Goal: Information Seeking & Learning: Check status

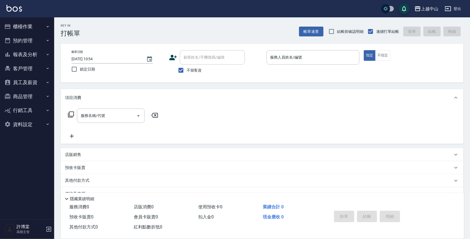
click at [429, 10] on div "上越中山" at bounding box center [429, 8] width 17 height 7
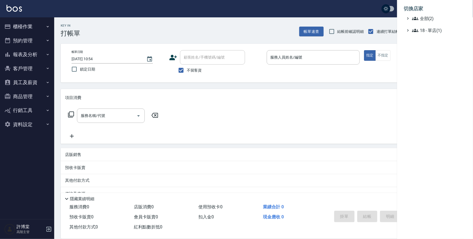
click at [305, 10] on div at bounding box center [236, 119] width 473 height 239
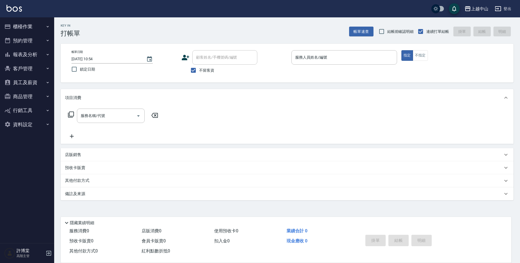
drag, startPoint x: 420, startPoint y: 0, endPoint x: 313, endPoint y: 16, distance: 108.2
click at [313, 16] on div "上越[PERSON_NAME]出" at bounding box center [260, 8] width 520 height 17
drag, startPoint x: 416, startPoint y: 222, endPoint x: 504, endPoint y: 169, distance: 102.7
click at [472, 169] on div "Key In 打帳單 帳單速查 結帳前確認明細 連續打單結帳 掛單 結帳 明細 帳單日期 [DATE] 10:54 鎖定日期 顧客姓名/手機號碼/編號 顧客姓…" at bounding box center [287, 134] width 466 height 235
click at [32, 54] on button "報表及分析" at bounding box center [27, 54] width 50 height 14
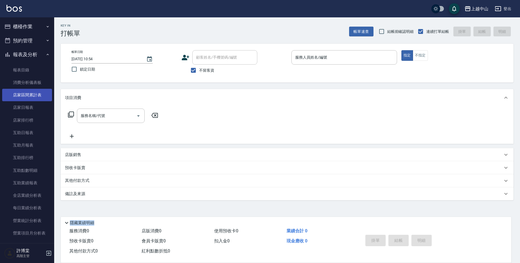
click at [28, 101] on link "店家區間累計表" at bounding box center [27, 95] width 50 height 12
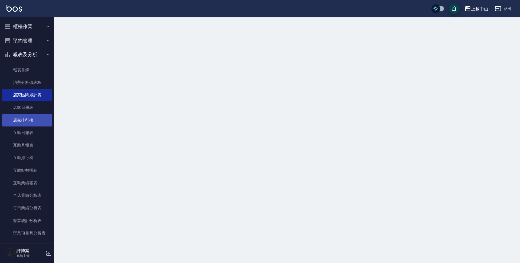
click at [22, 115] on link "店家排行榜" at bounding box center [27, 120] width 50 height 12
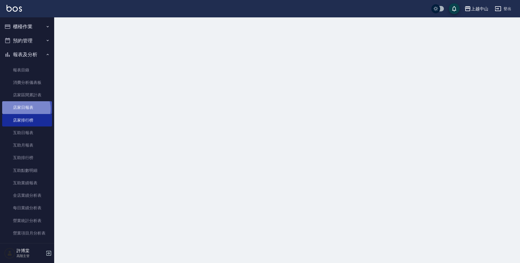
click at [22, 109] on link "店家日報表" at bounding box center [27, 107] width 50 height 12
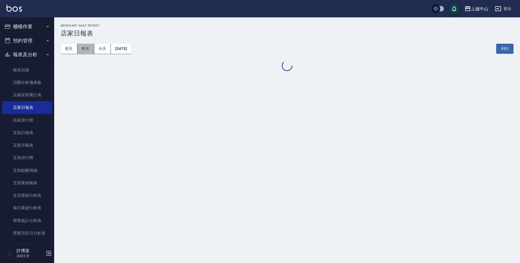
click at [89, 51] on button "昨天" at bounding box center [85, 49] width 17 height 10
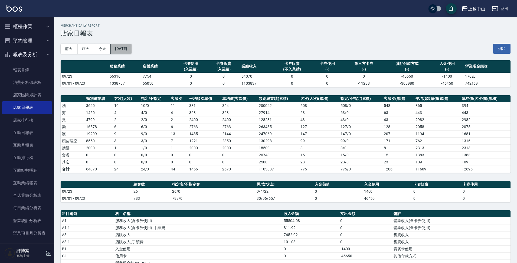
click at [129, 47] on button "[DATE]" at bounding box center [121, 49] width 21 height 10
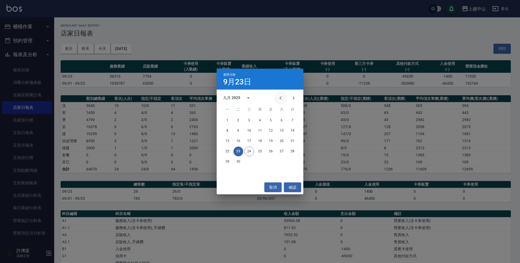
click at [281, 97] on icon "Previous month" at bounding box center [281, 97] width 2 height 3
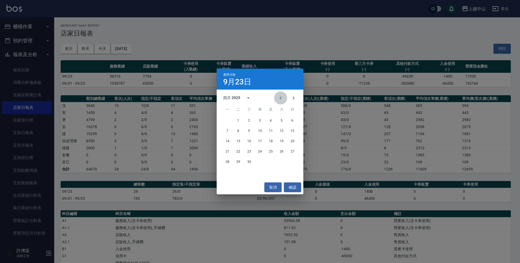
click at [281, 97] on icon "Previous month" at bounding box center [281, 97] width 2 height 3
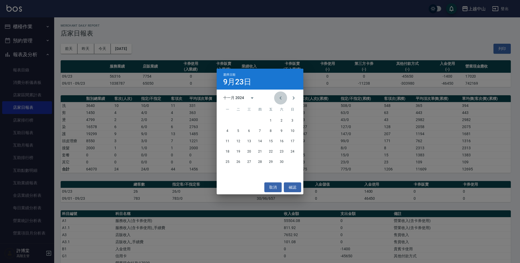
click at [281, 97] on icon "Previous month" at bounding box center [281, 97] width 2 height 3
click at [296, 98] on icon "Next month" at bounding box center [293, 98] width 7 height 7
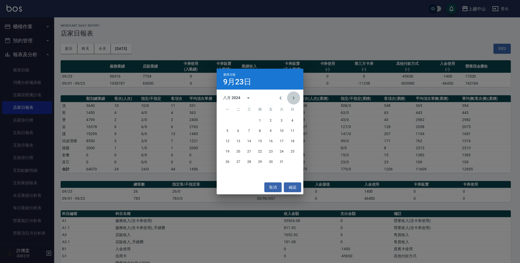
click at [296, 98] on icon "Next month" at bounding box center [293, 98] width 7 height 7
click at [228, 162] on button "23" at bounding box center [228, 162] width 10 height 10
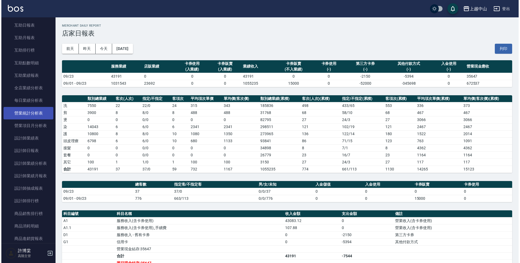
scroll to position [163, 0]
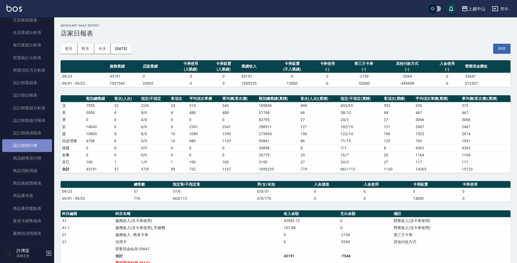
click at [29, 148] on link "設計師排行榜" at bounding box center [27, 145] width 50 height 12
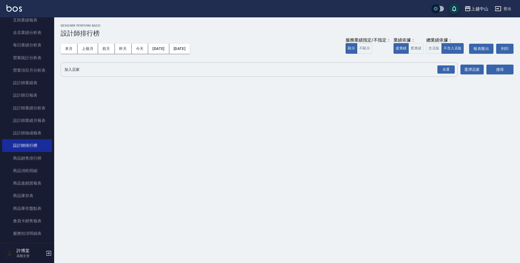
click at [122, 75] on div "全選 加入店家" at bounding box center [259, 69] width 397 height 14
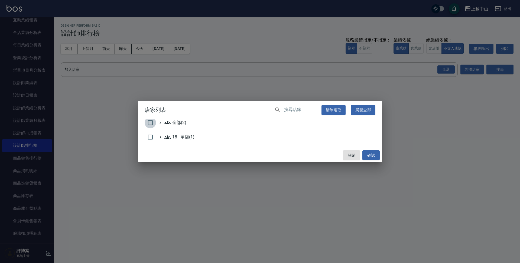
click at [146, 121] on input "checkbox" at bounding box center [150, 122] width 11 height 11
checkbox input "true"
click at [377, 155] on button "確認" at bounding box center [370, 155] width 17 height 10
checkbox input "false"
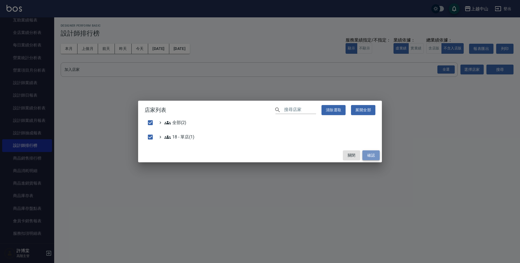
checkbox input "false"
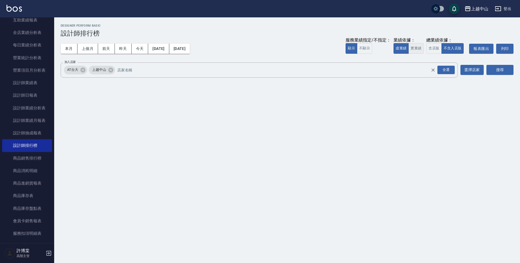
click at [415, 52] on button "實業績" at bounding box center [416, 48] width 15 height 11
click at [472, 72] on button "搜尋" at bounding box center [500, 70] width 27 height 10
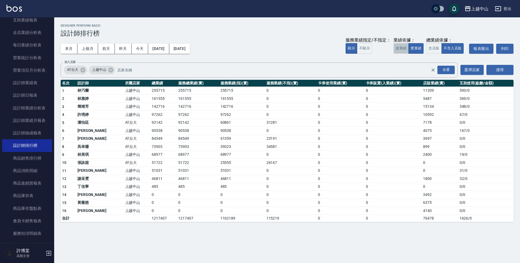
click at [401, 46] on button "虛業績" at bounding box center [401, 48] width 15 height 11
click at [415, 49] on button "實業績" at bounding box center [416, 48] width 15 height 11
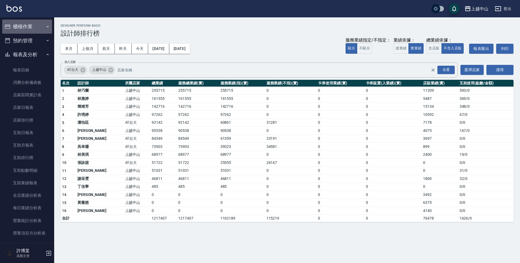
click at [31, 24] on button "櫃檯作業" at bounding box center [27, 27] width 50 height 14
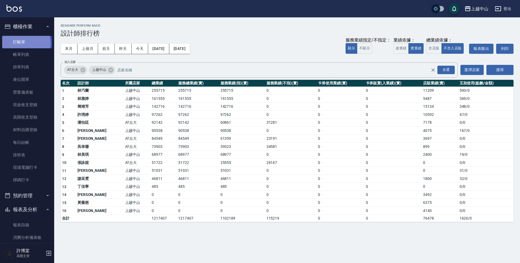
click at [25, 43] on link "打帳單" at bounding box center [27, 42] width 50 height 12
